Goal: Information Seeking & Learning: Check status

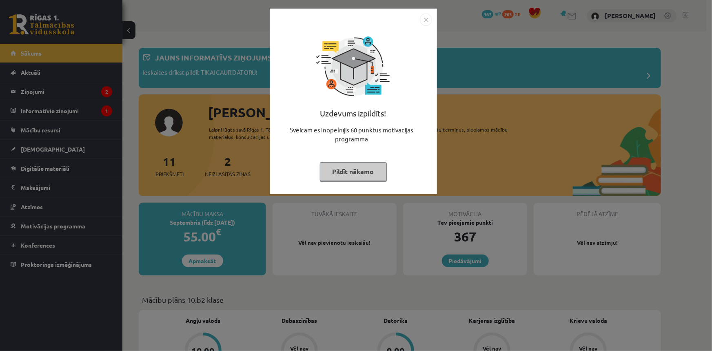
click at [427, 15] on img "Close" at bounding box center [426, 19] width 12 height 12
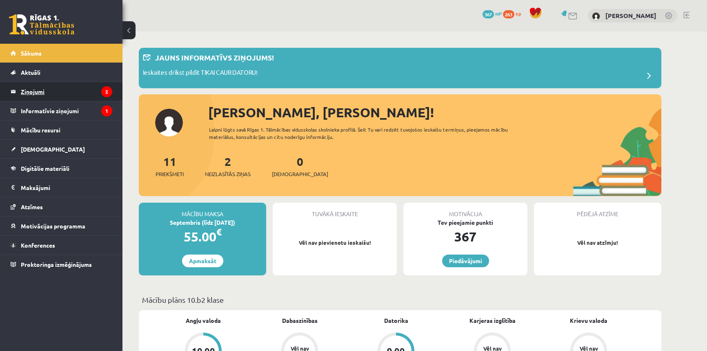
click at [42, 91] on legend "Ziņojumi 2" at bounding box center [66, 91] width 91 height 19
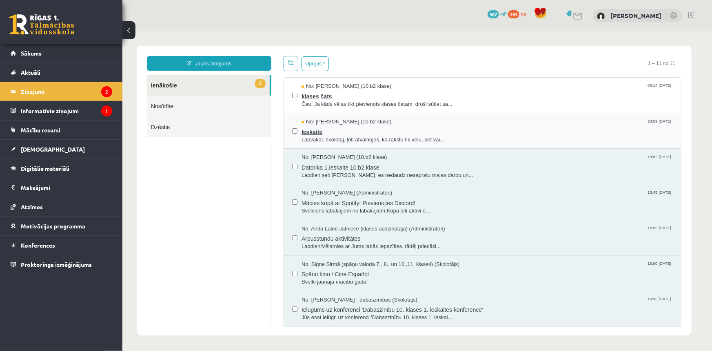
click at [374, 136] on span "Labvakar, skolotāj, ļoti atvainojos, ka rakstu tik vēlu, bet vai..." at bounding box center [487, 140] width 372 height 8
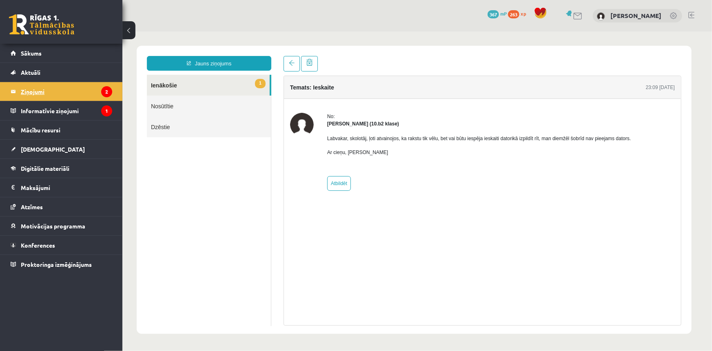
click at [32, 92] on legend "Ziņojumi 2" at bounding box center [66, 91] width 91 height 19
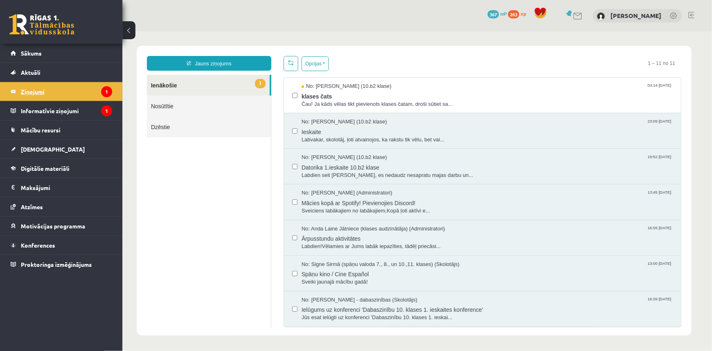
click at [38, 93] on legend "Ziņojumi 1" at bounding box center [66, 91] width 91 height 19
click at [37, 91] on legend "Ziņojumi 1" at bounding box center [66, 91] width 91 height 19
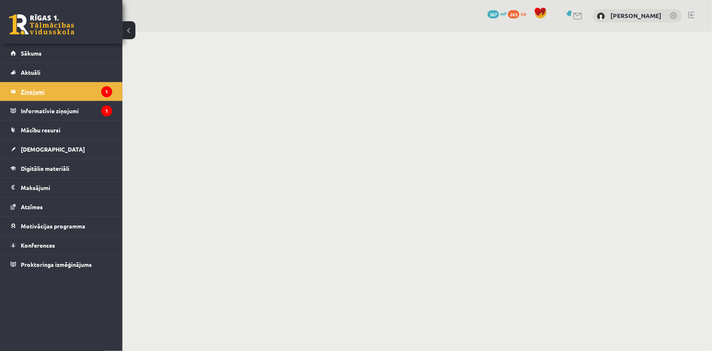
click at [37, 91] on legend "Ziņojumi 1" at bounding box center [66, 91] width 91 height 19
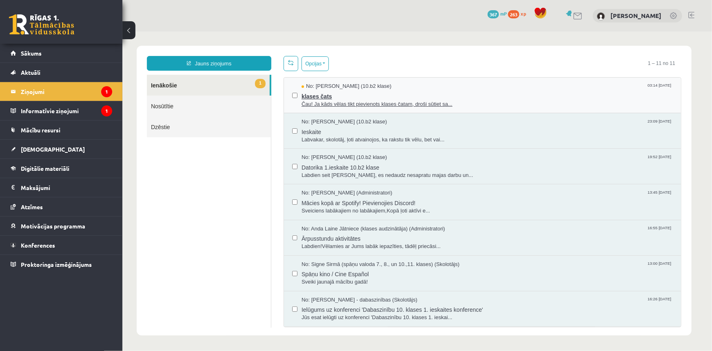
click at [351, 87] on span "No: Felicita Rimeika (10.b2 klase)" at bounding box center [346, 86] width 90 height 8
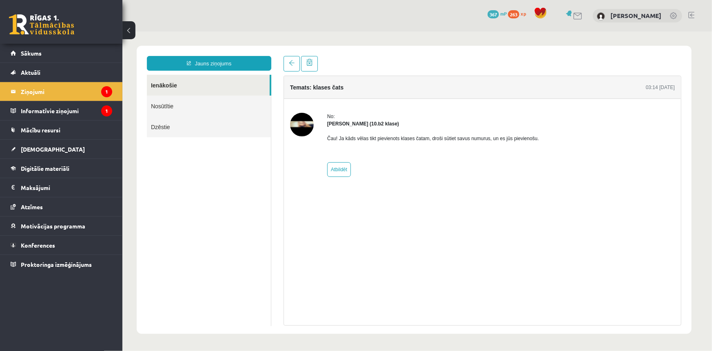
click at [301, 122] on img at bounding box center [302, 124] width 24 height 24
click at [33, 108] on legend "Informatīvie ziņojumi 1" at bounding box center [66, 110] width 91 height 19
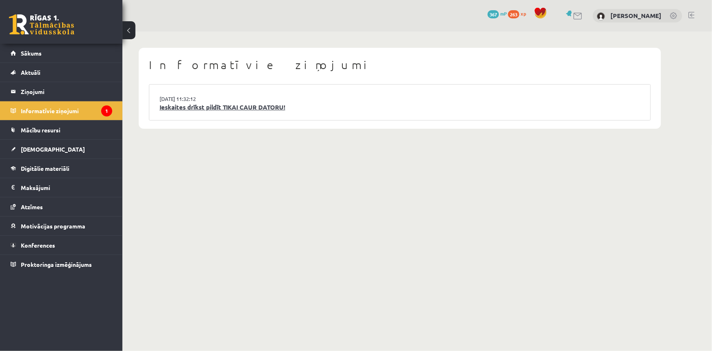
click at [187, 107] on link "Ieskaites drīkst pildīt TIKAI CAUR DATORU!" at bounding box center [400, 106] width 481 height 9
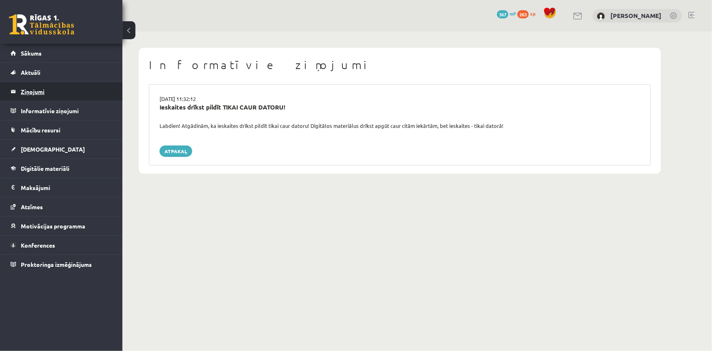
click at [55, 89] on legend "Ziņojumi 0" at bounding box center [66, 91] width 91 height 19
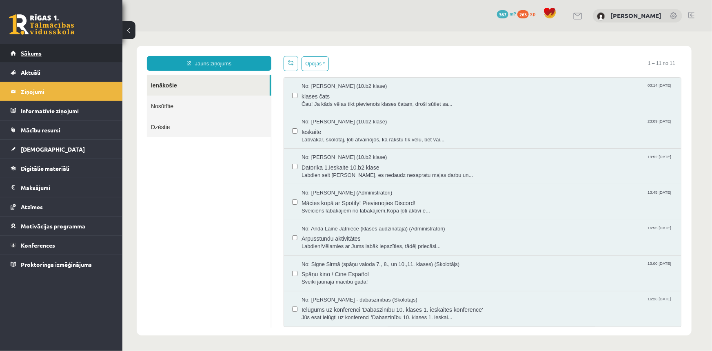
click at [35, 58] on link "Sākums" at bounding box center [62, 53] width 102 height 19
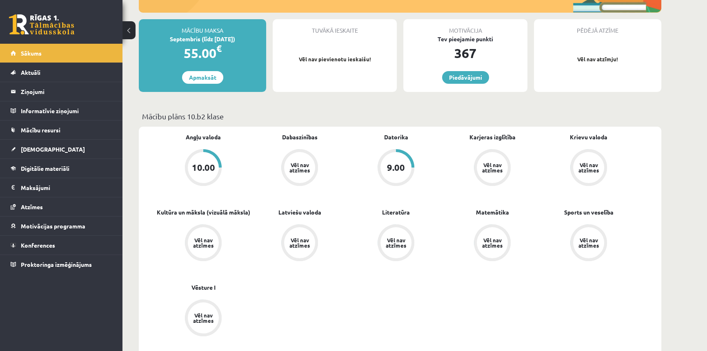
scroll to position [148, 0]
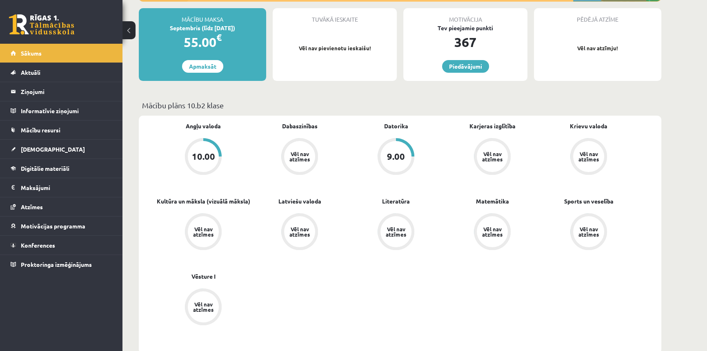
click at [212, 153] on div "10.00" at bounding box center [203, 156] width 23 height 9
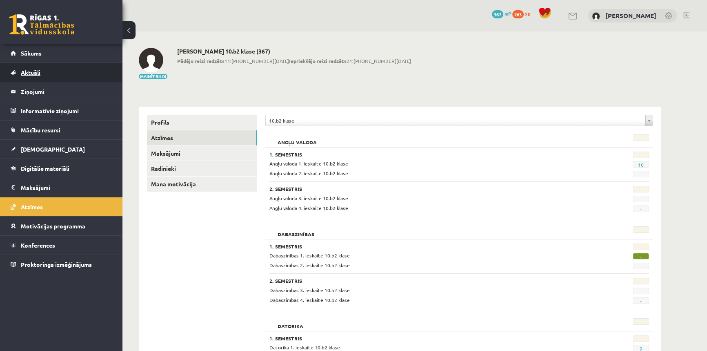
click at [38, 68] on link "Aktuāli" at bounding box center [62, 72] width 102 height 19
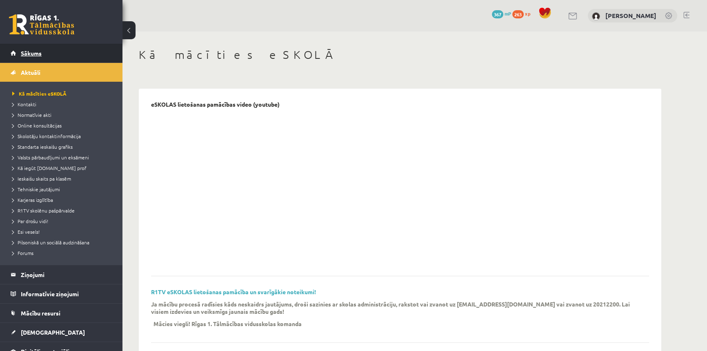
click at [37, 49] on link "Sākums" at bounding box center [62, 53] width 102 height 19
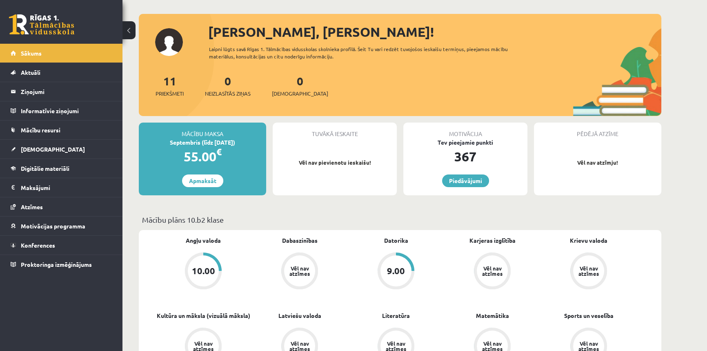
scroll to position [148, 0]
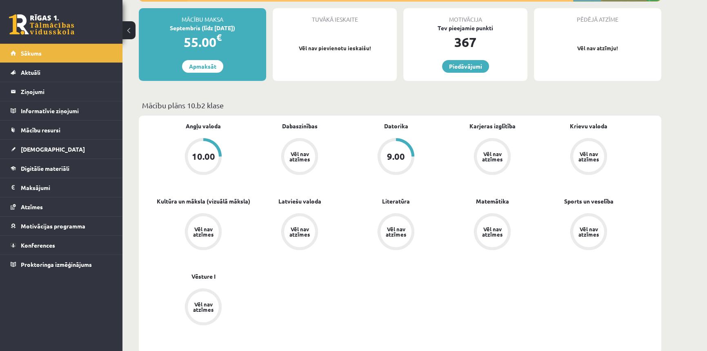
click at [396, 154] on div "9.00" at bounding box center [396, 156] width 18 height 9
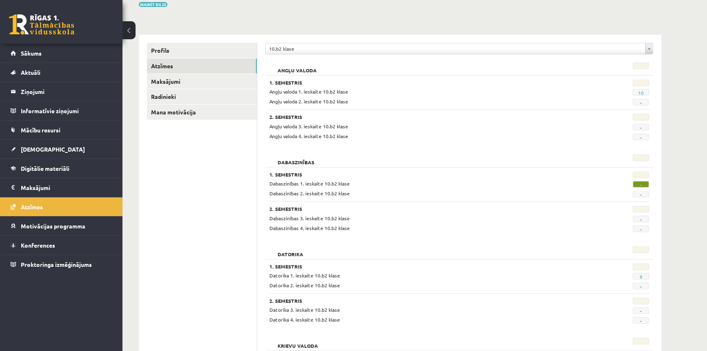
scroll to position [74, 0]
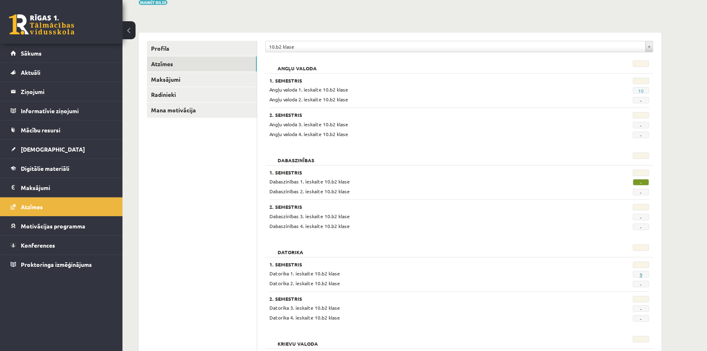
click at [642, 274] on link "9" at bounding box center [640, 274] width 3 height 7
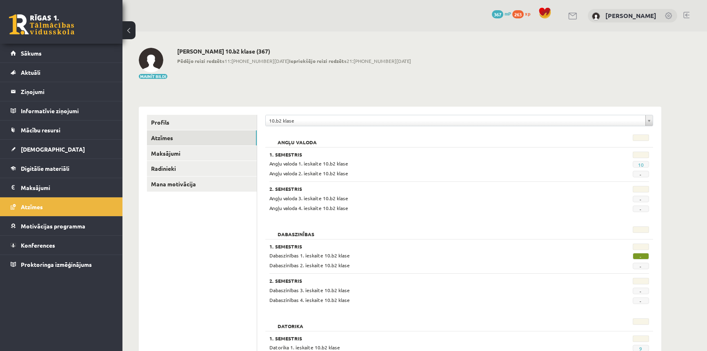
scroll to position [74, 0]
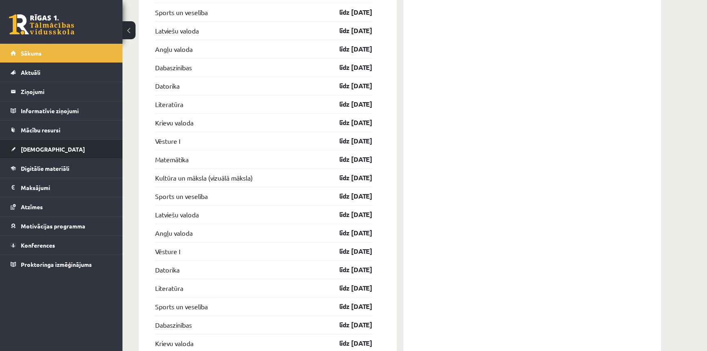
scroll to position [1188, 0]
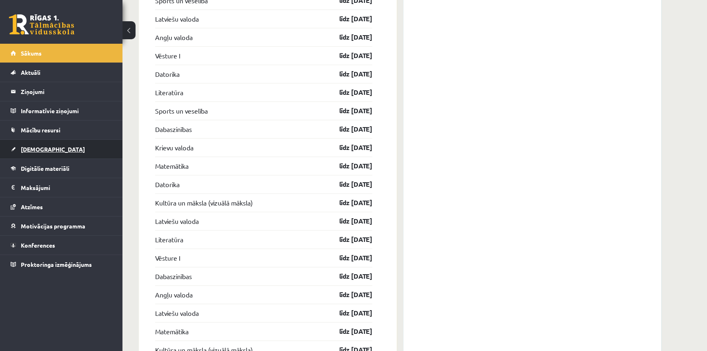
click at [30, 154] on link "[DEMOGRAPHIC_DATA]" at bounding box center [62, 149] width 102 height 19
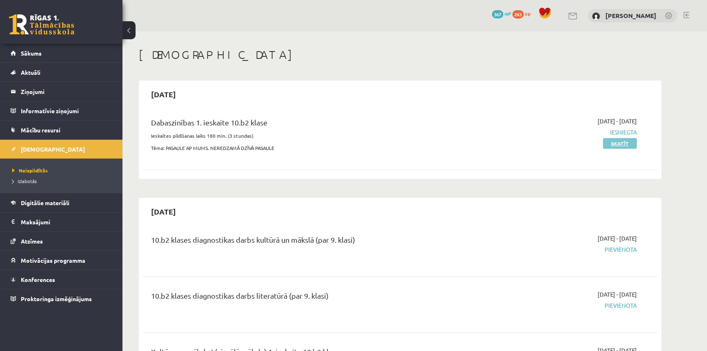
click at [619, 143] on link "Skatīt" at bounding box center [620, 143] width 34 height 11
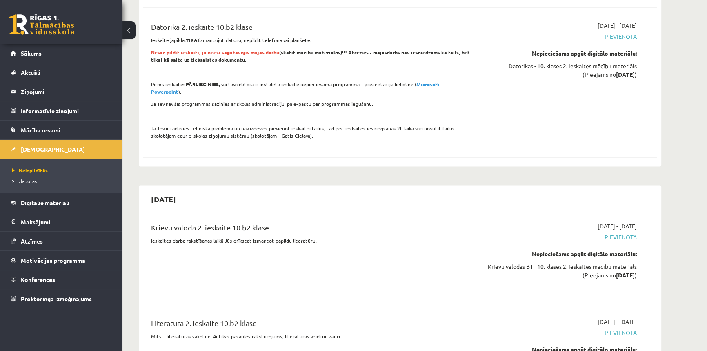
scroll to position [2041, 0]
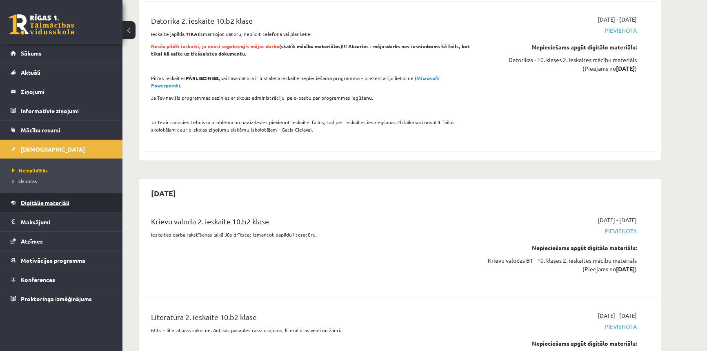
click at [53, 205] on span "Digitālie materiāli" at bounding box center [45, 202] width 49 height 7
